Goal: Navigation & Orientation: Find specific page/section

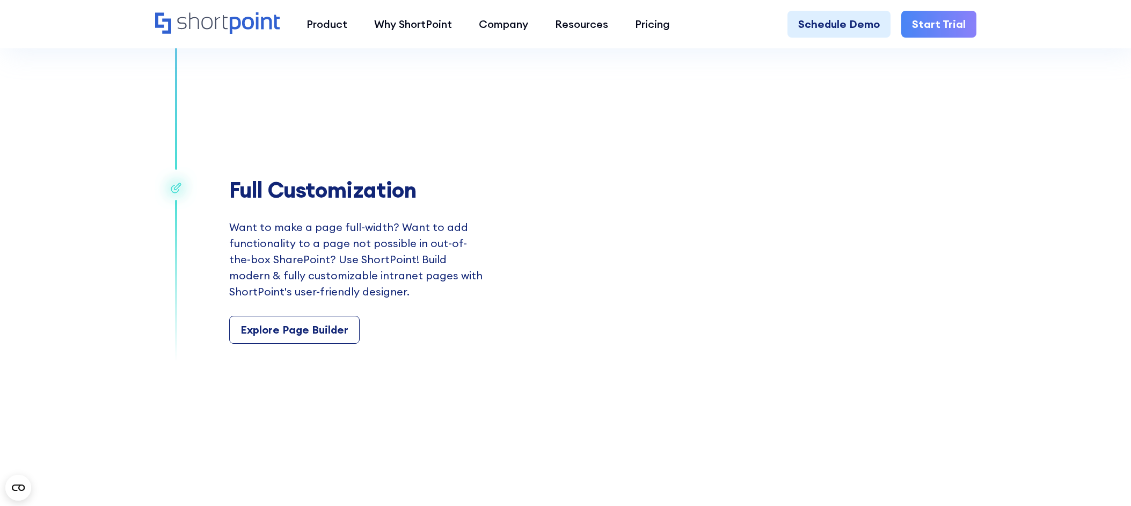
scroll to position [2094, 0]
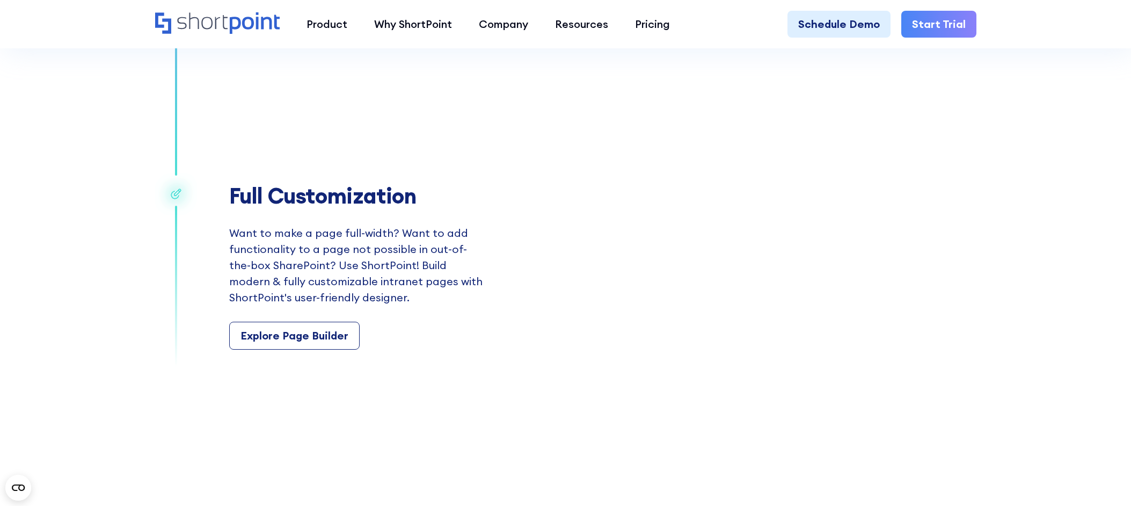
click at [258, 420] on div "Full Customization Want to make a page full-width? Want to add functionality to…" at bounding box center [565, 267] width 821 height 376
click at [289, 345] on link "Explore Page Builder" at bounding box center [294, 336] width 130 height 28
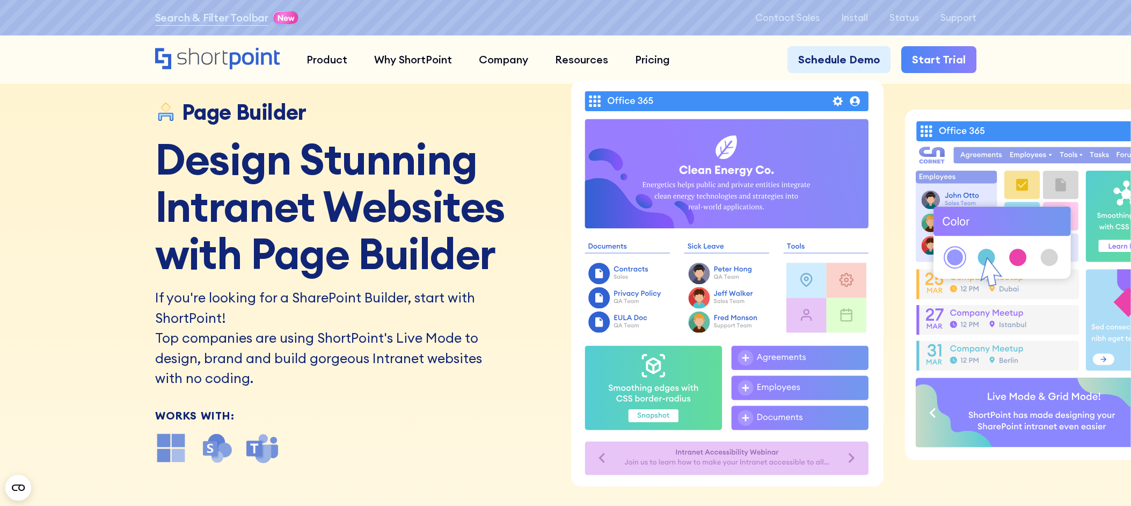
click at [522, 268] on h1 "Design Stunning Intranet Websites with Page Builder" at bounding box center [356, 206] width 403 height 142
